Goal: Transaction & Acquisition: Purchase product/service

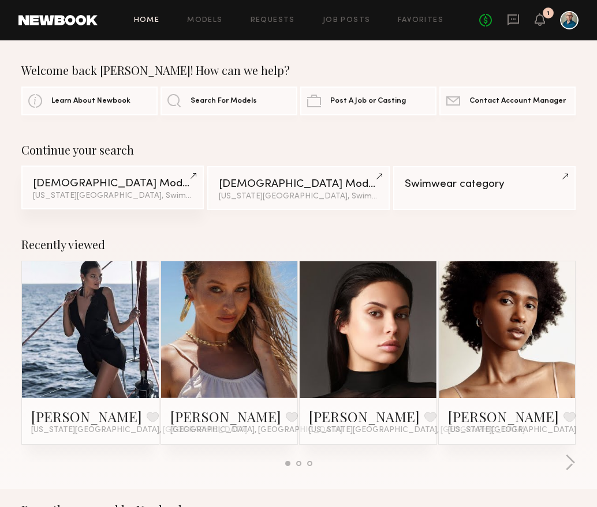
click at [74, 192] on link "Female Models New York City, Swimwear category & 1 other filter + 1" at bounding box center [112, 188] width 182 height 44
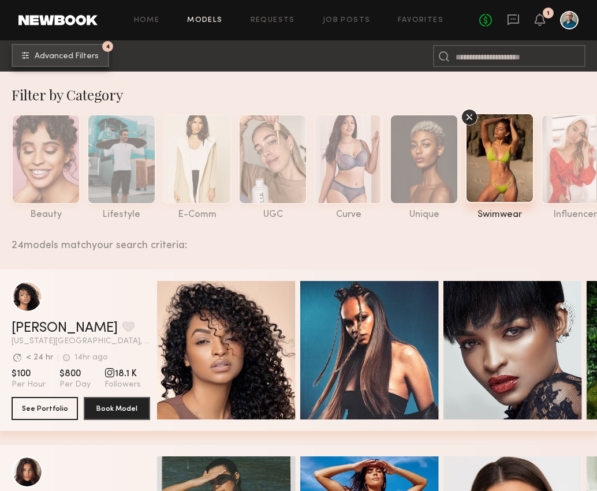
click at [79, 66] on button "4 Advanced Filters" at bounding box center [61, 55] width 98 height 23
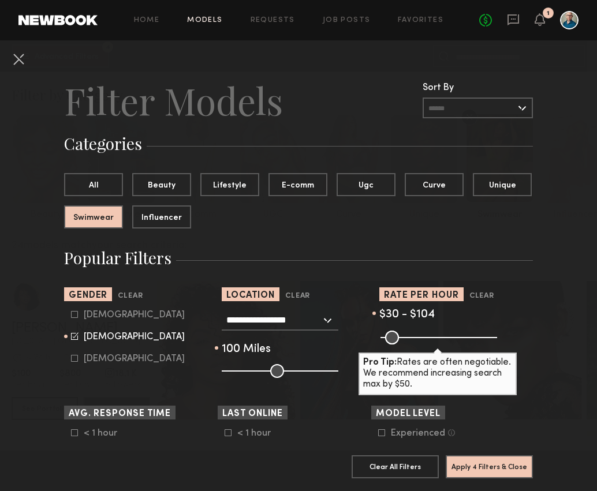
type input "***"
click at [404, 337] on input "range" at bounding box center [438, 338] width 117 height 14
click at [464, 465] on button "Apply 4 Filters & Close" at bounding box center [489, 466] width 87 height 23
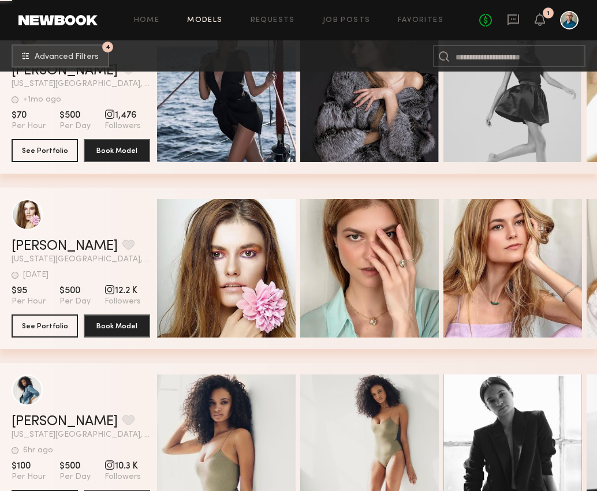
scroll to position [1332, 0]
